Goal: Contribute content

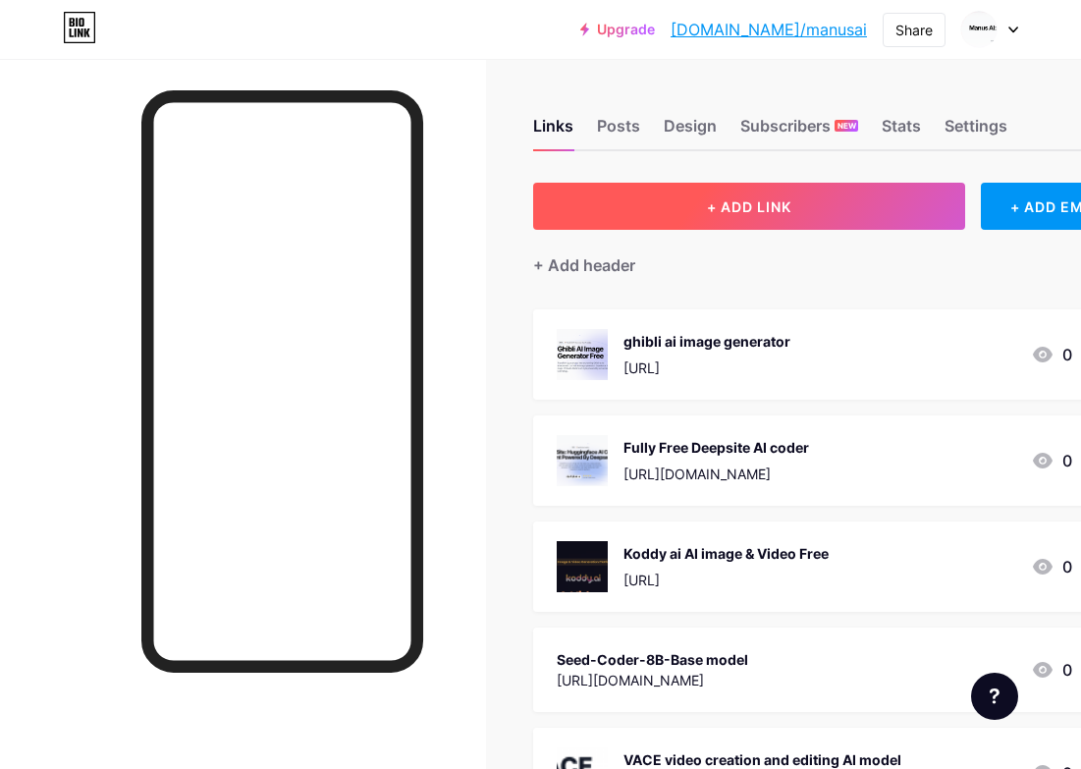
click at [766, 202] on span "+ ADD LINK" at bounding box center [749, 206] width 84 height 17
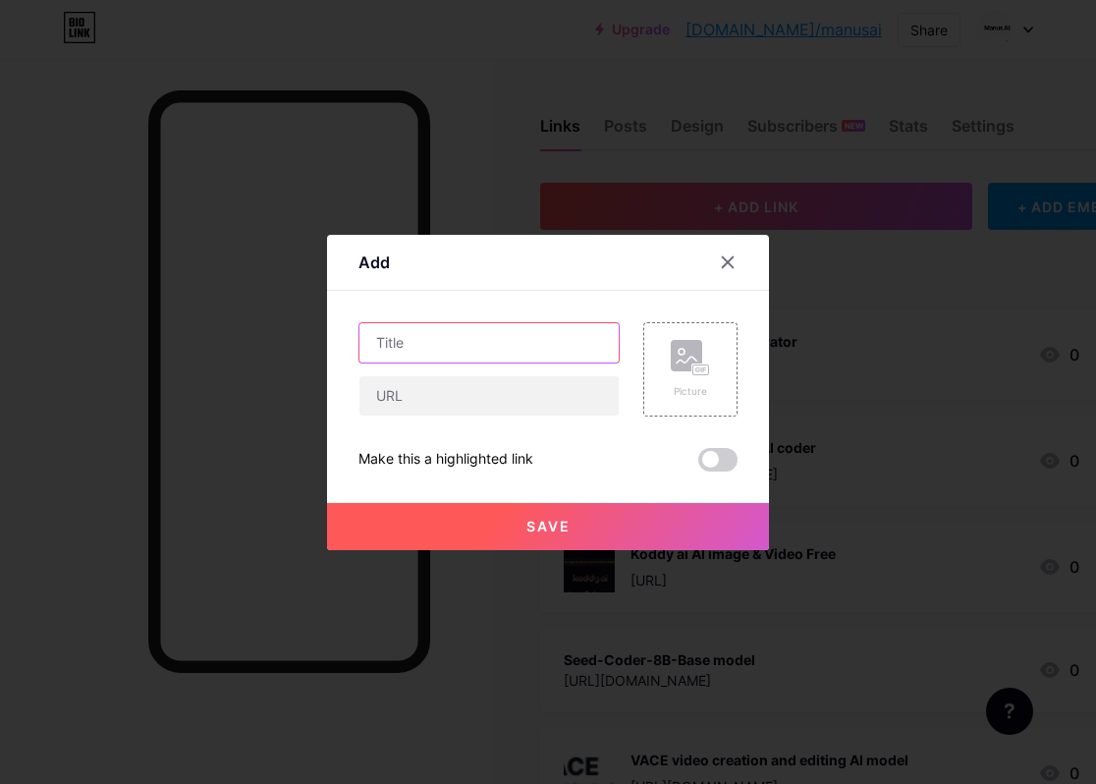
click at [418, 354] on input "text" at bounding box center [488, 342] width 259 height 39
paste input "[PERSON_NAME] - Advanced AI Image Generation Technology"
type input "[PERSON_NAME] - Advanced AI Image Generation Technology"
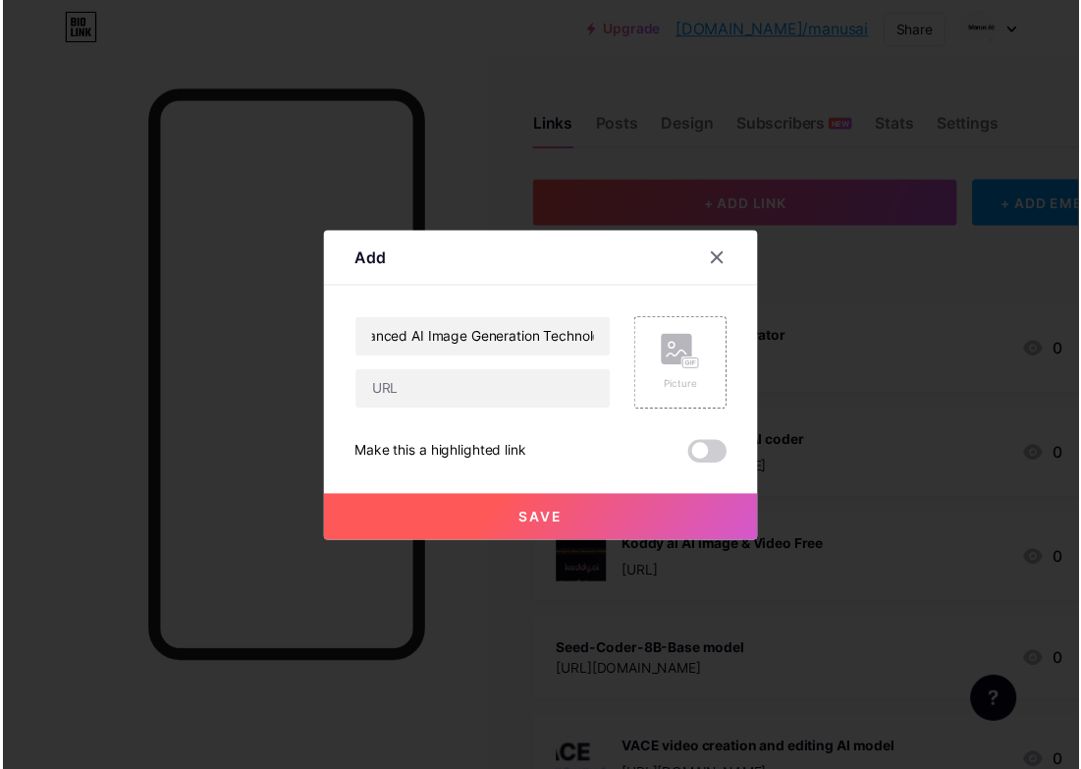
scroll to position [0, 0]
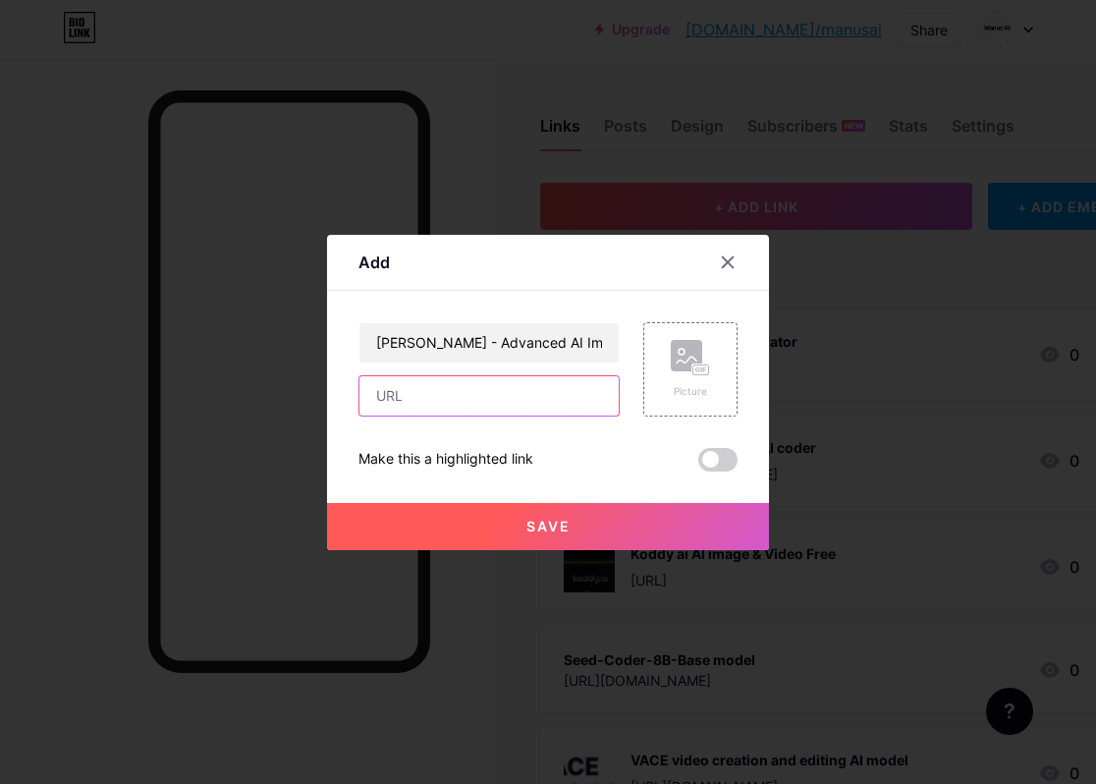
click at [437, 403] on input "text" at bounding box center [488, 395] width 259 height 39
paste input "[URL][DOMAIN_NAME]"
type input "[URL][DOMAIN_NAME]"
click at [671, 394] on div "Picture" at bounding box center [690, 391] width 39 height 15
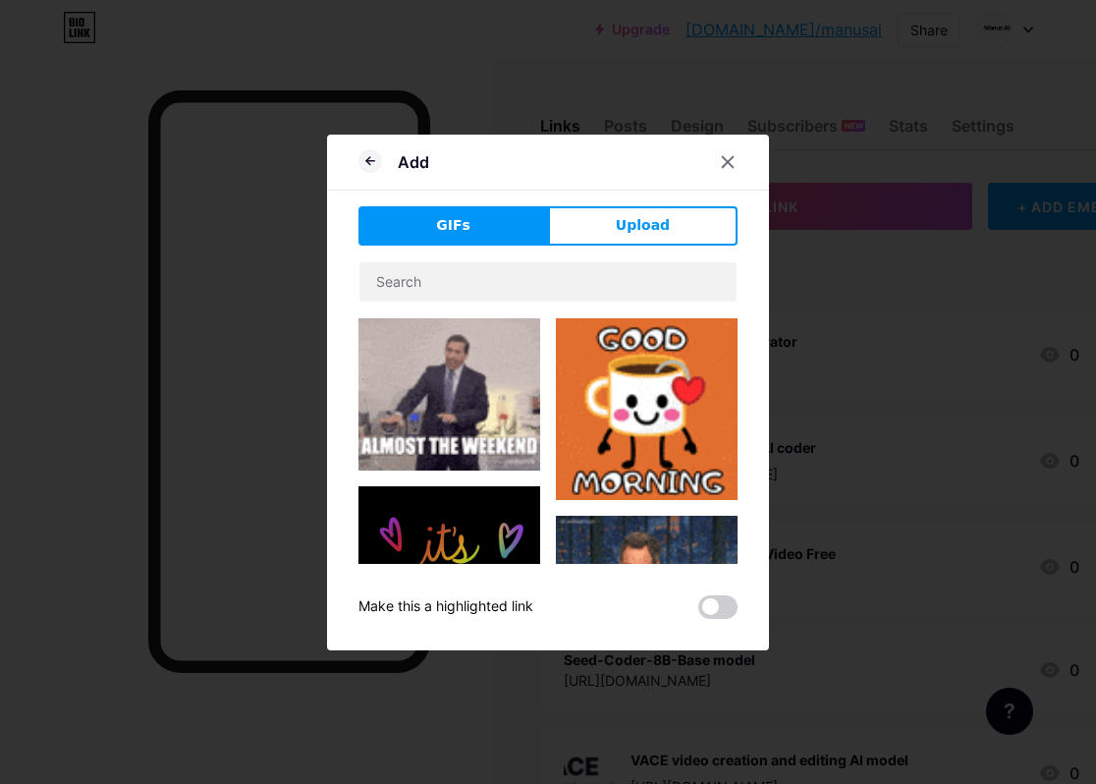
click at [607, 412] on img at bounding box center [647, 409] width 182 height 182
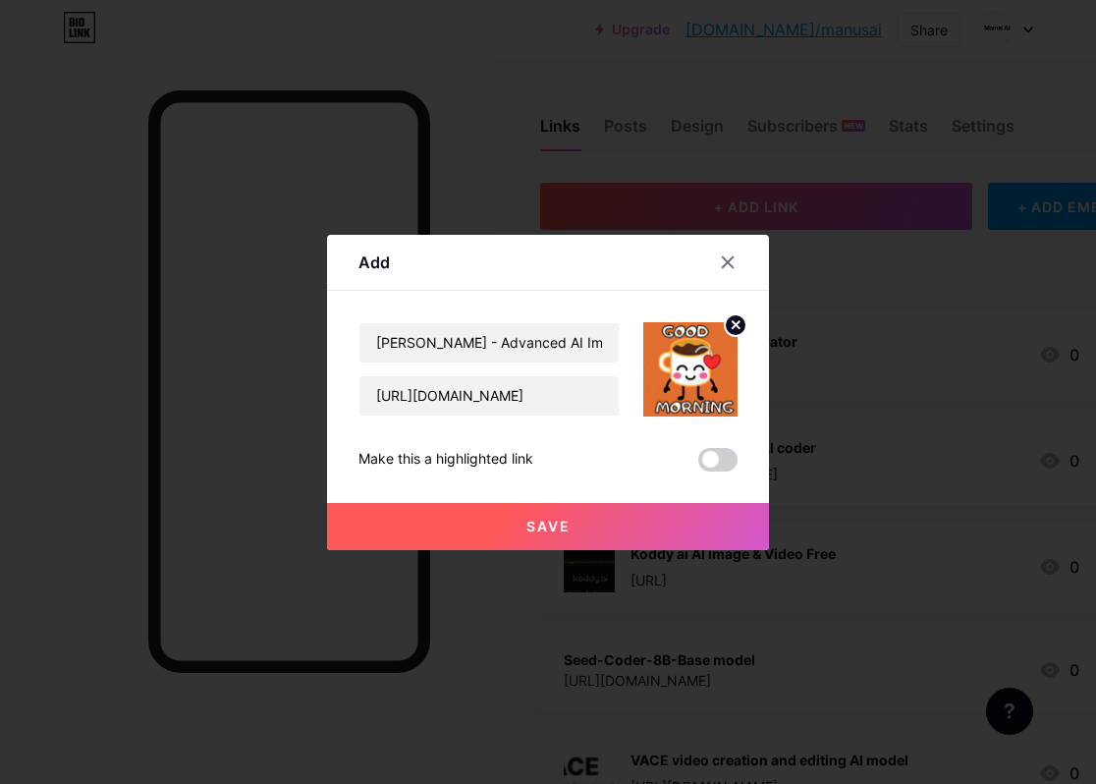
click at [544, 515] on button "Save" at bounding box center [548, 526] width 442 height 47
